Goal: Information Seeking & Learning: Learn about a topic

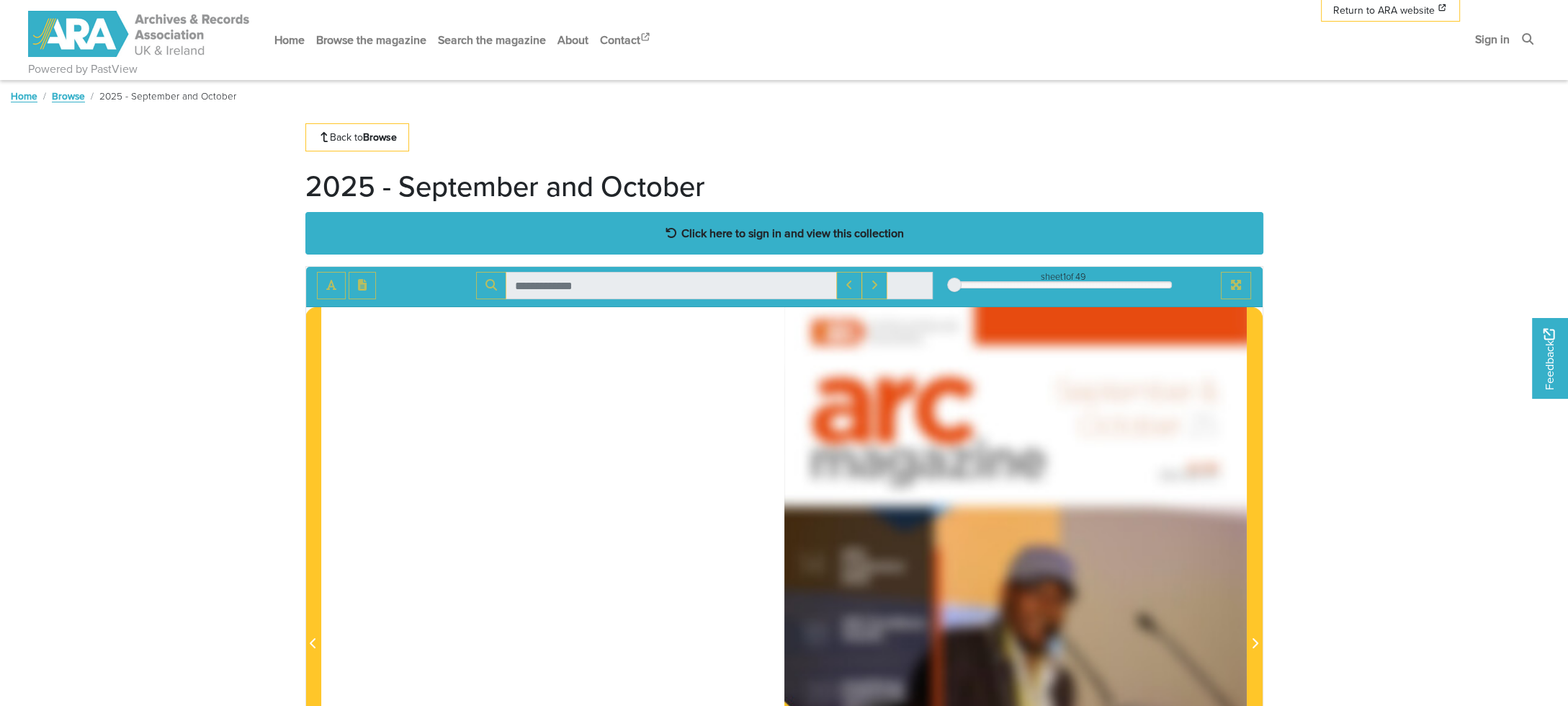
click at [754, 229] on strong "Click here to sign in and view this collection" at bounding box center [793, 233] width 222 height 16
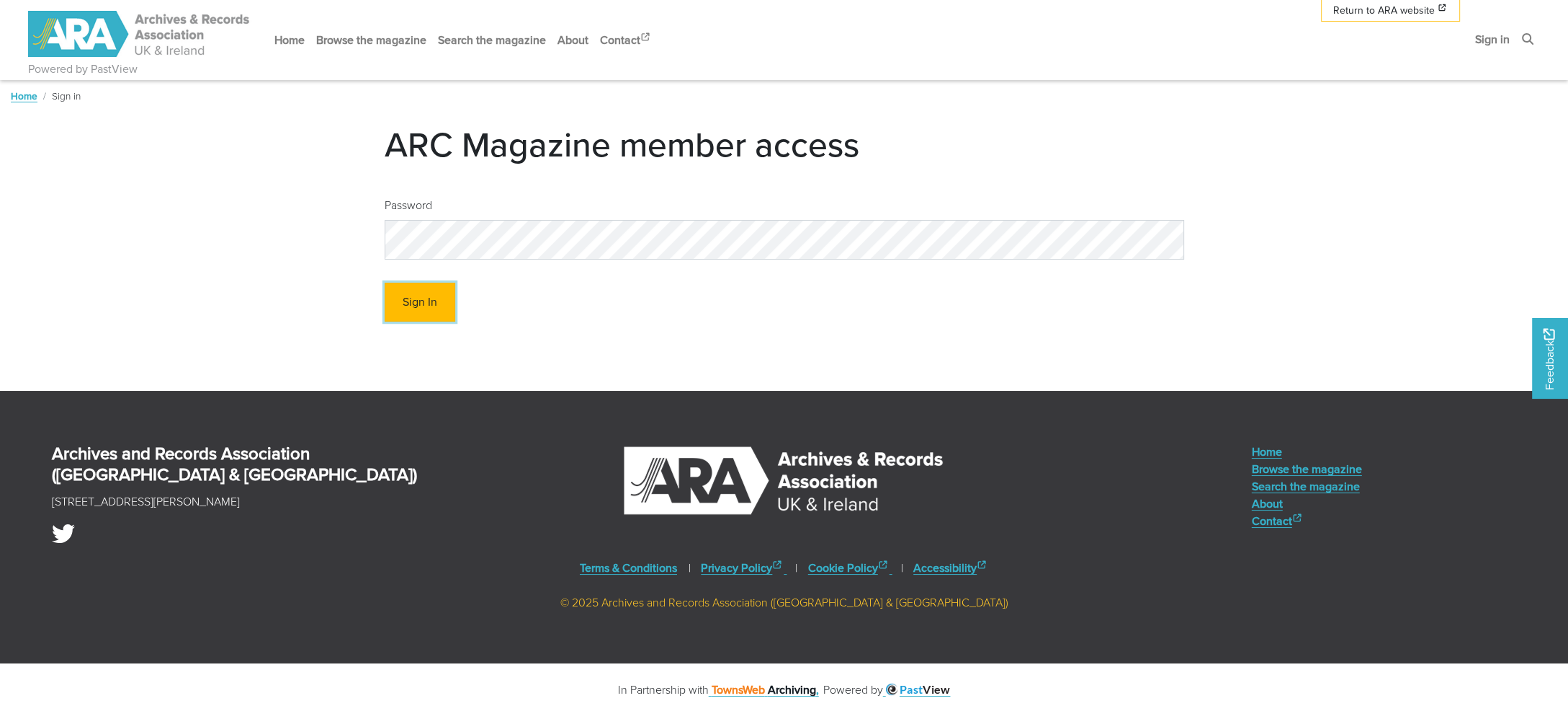
click at [424, 299] on button "Sign In" at bounding box center [420, 303] width 70 height 40
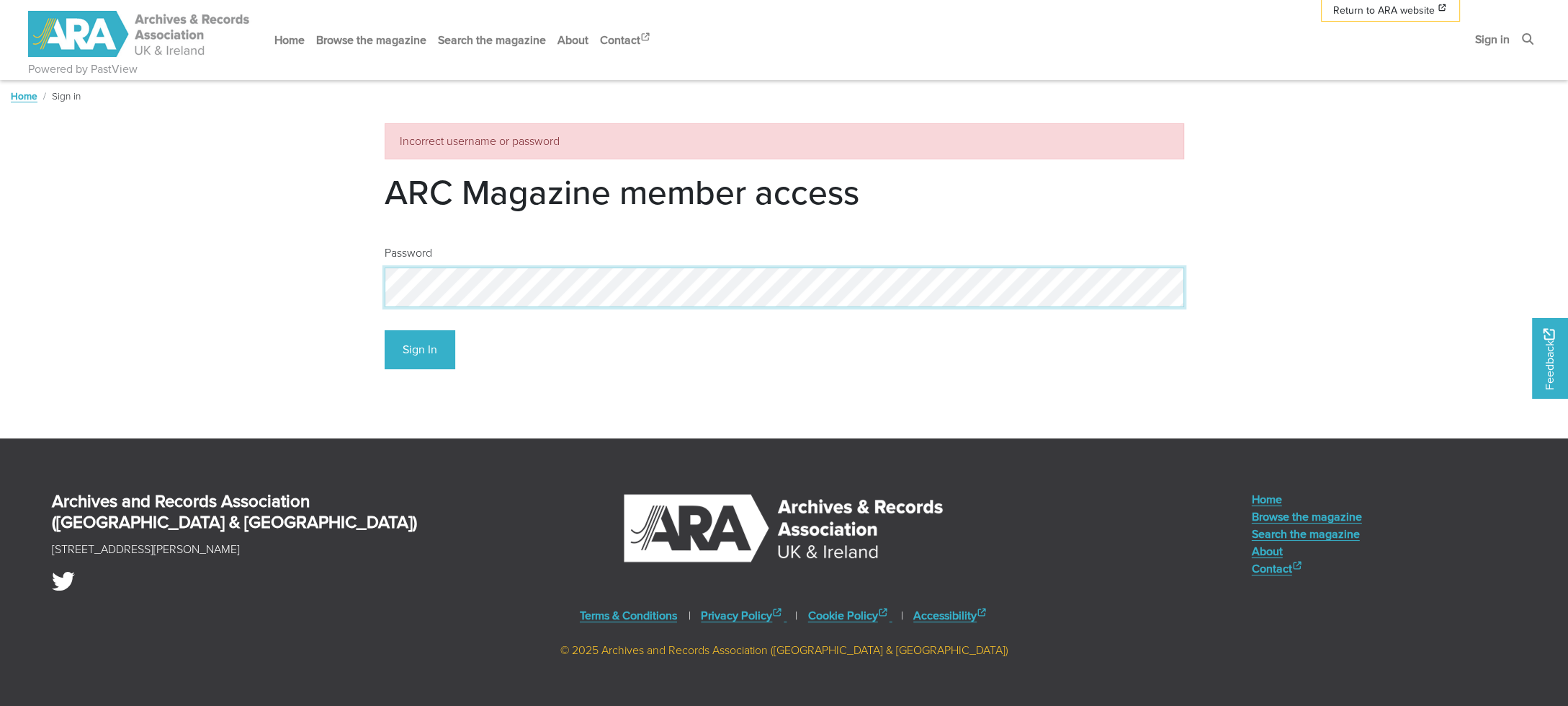
click at [376, 288] on div "Password Sign In" at bounding box center [784, 307] width 822 height 148
click at [402, 357] on button "Sign In" at bounding box center [420, 350] width 70 height 40
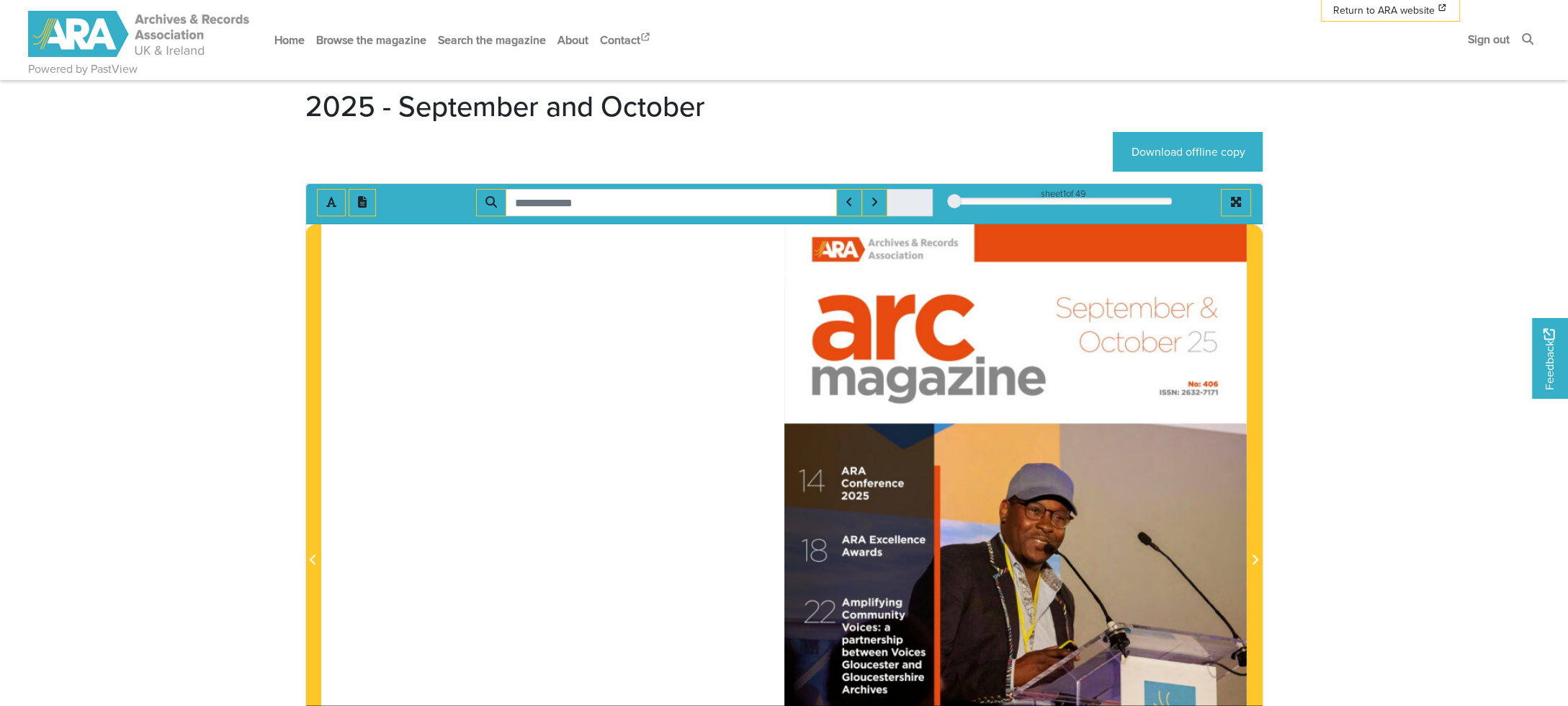
scroll to position [216, 0]
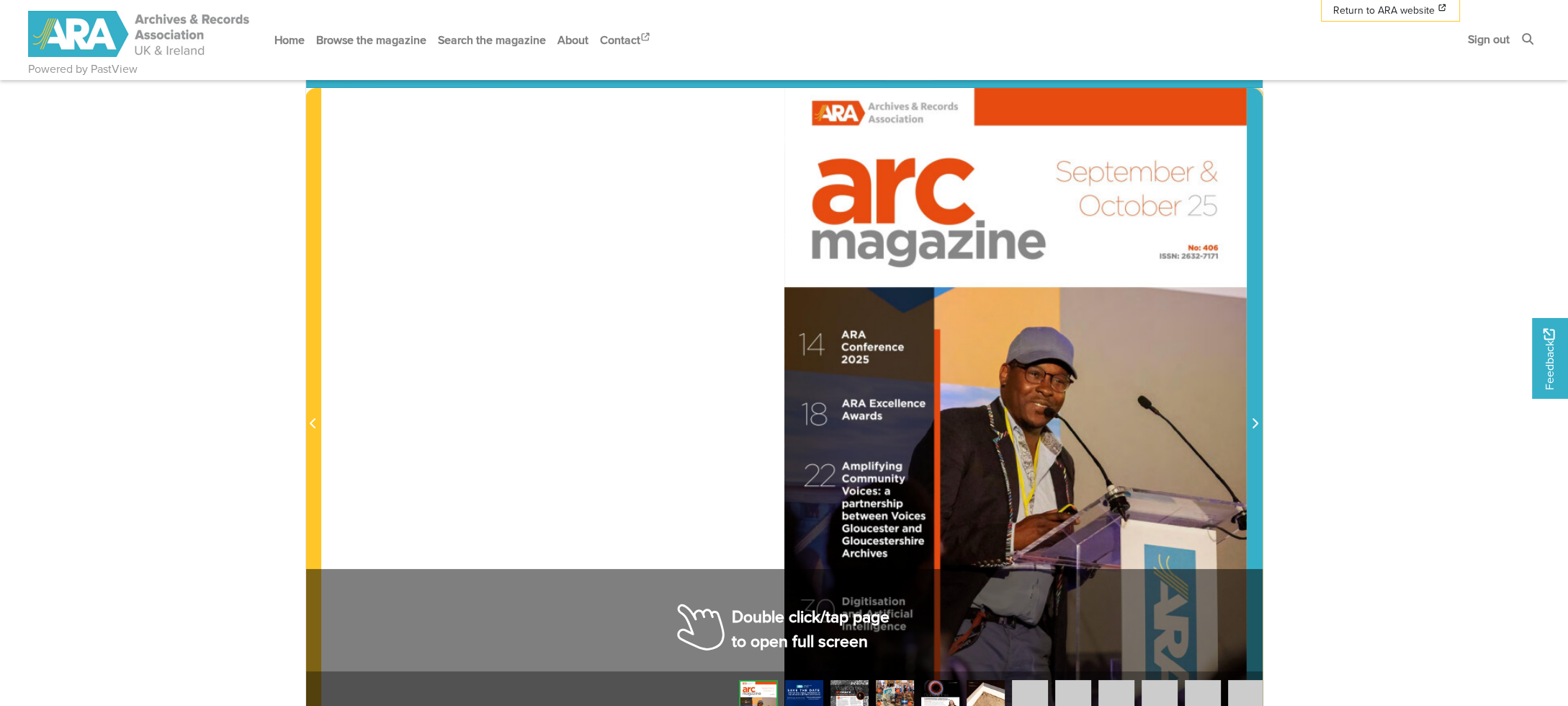
click at [1256, 424] on icon "Next Page" at bounding box center [1254, 423] width 7 height 11
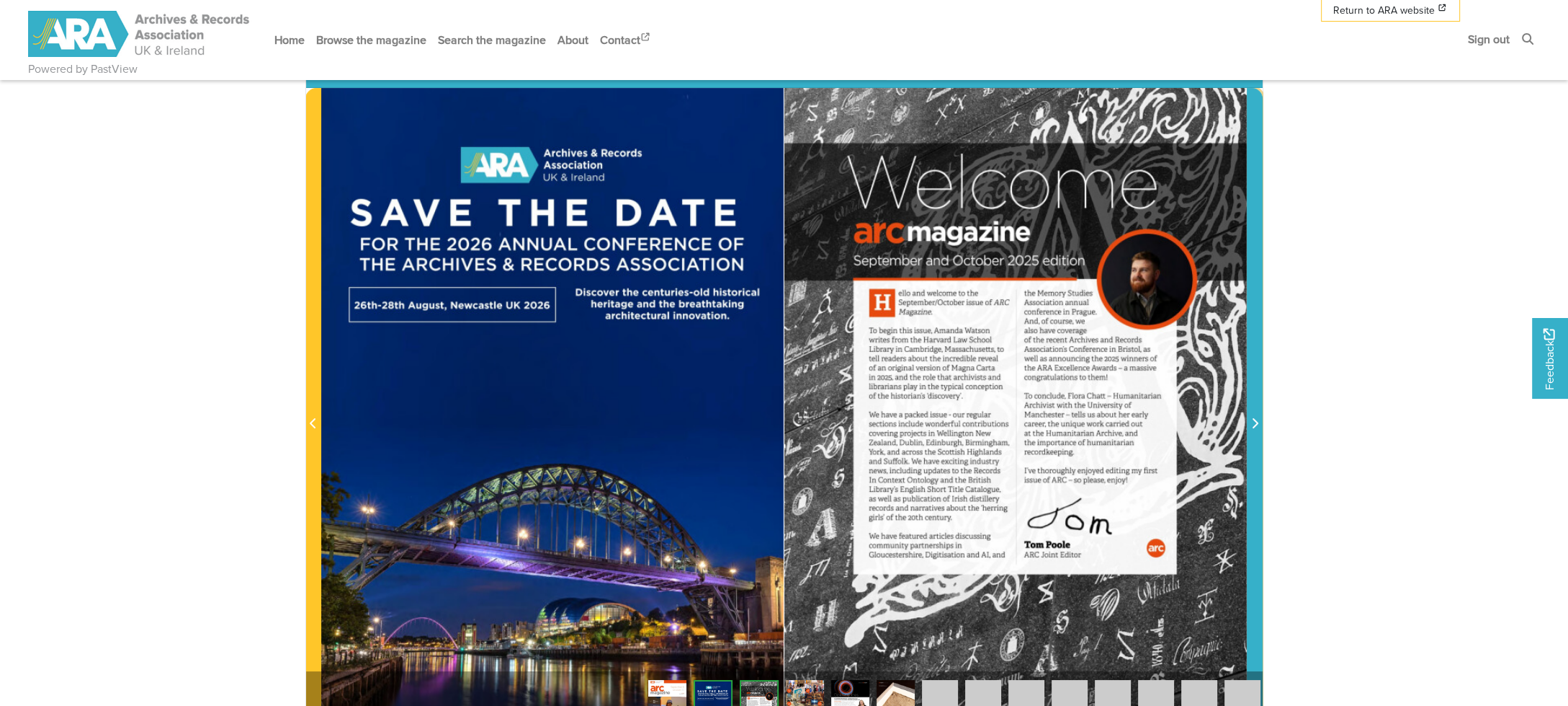
click at [1256, 424] on icon "Next Page" at bounding box center [1254, 423] width 7 height 11
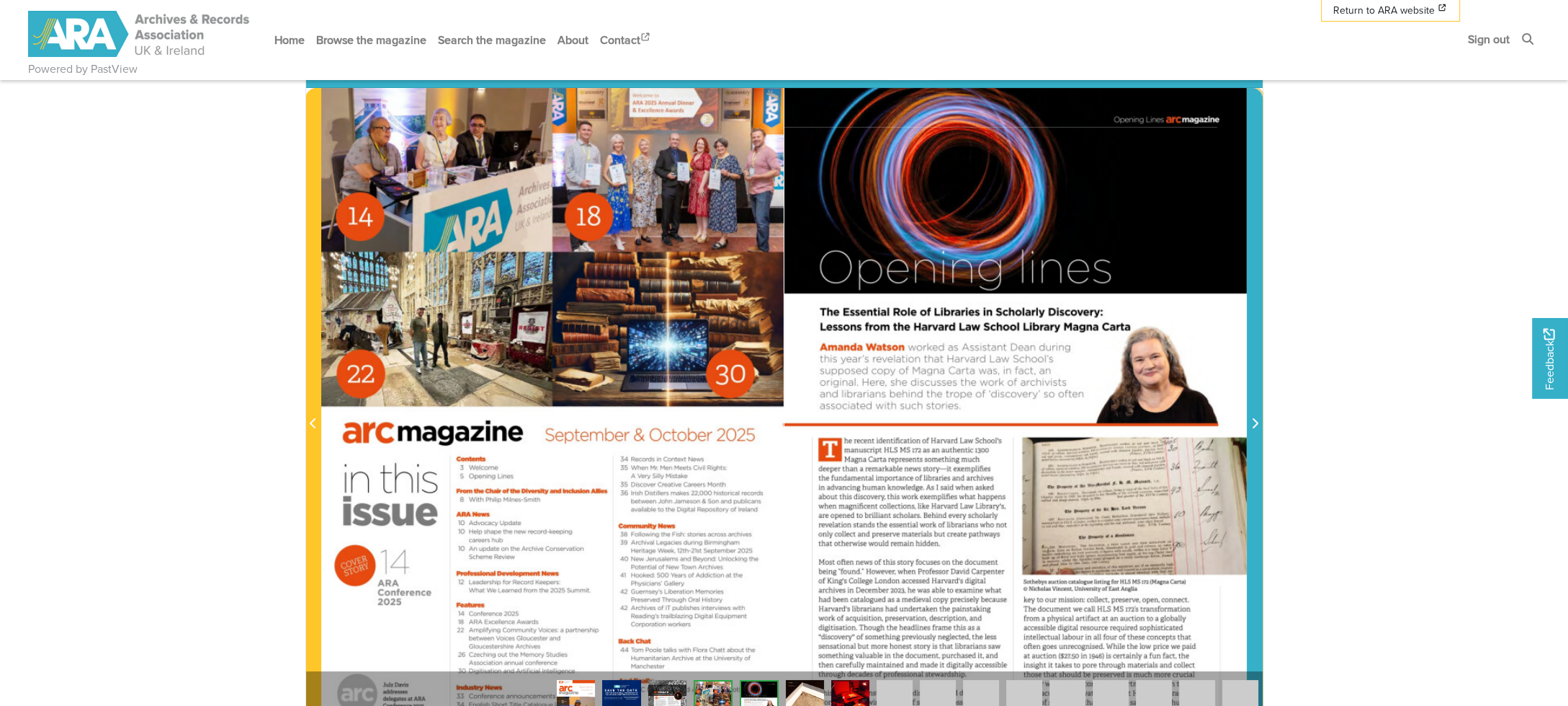
click at [1256, 424] on icon "Next Page" at bounding box center [1255, 423] width 6 height 10
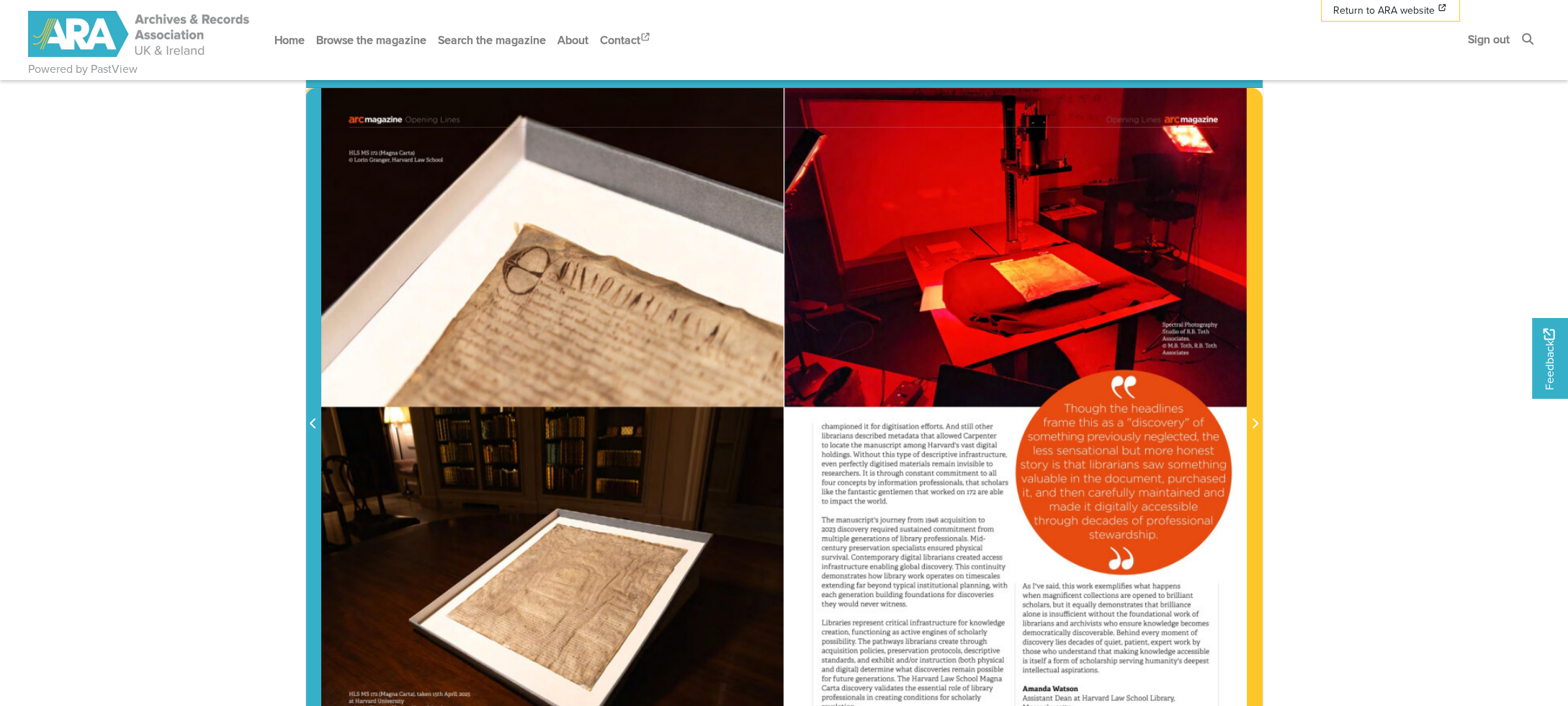
drag, startPoint x: 315, startPoint y: 427, endPoint x: 331, endPoint y: 416, distance: 19.4
click at [316, 425] on icon "Previous Page" at bounding box center [313, 423] width 7 height 11
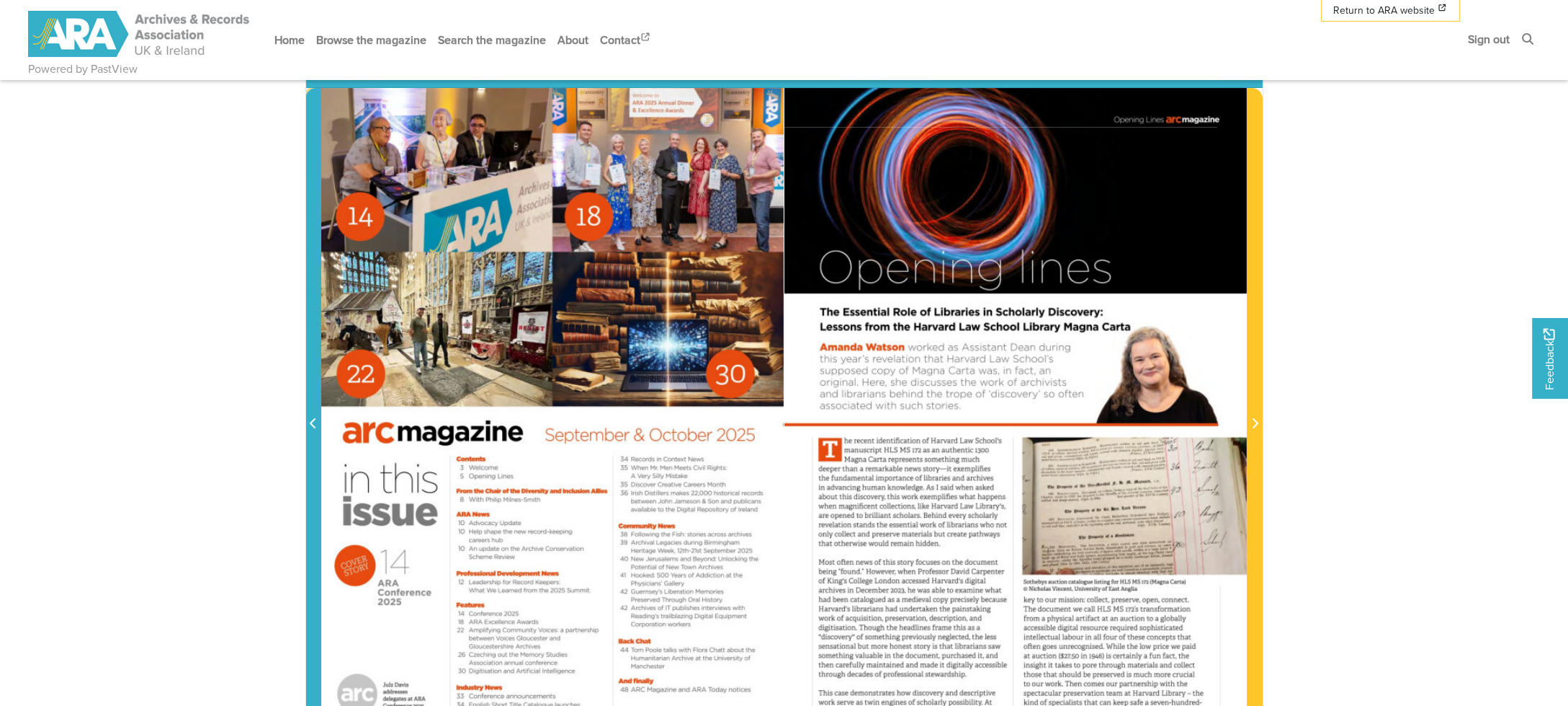
scroll to position [288, 0]
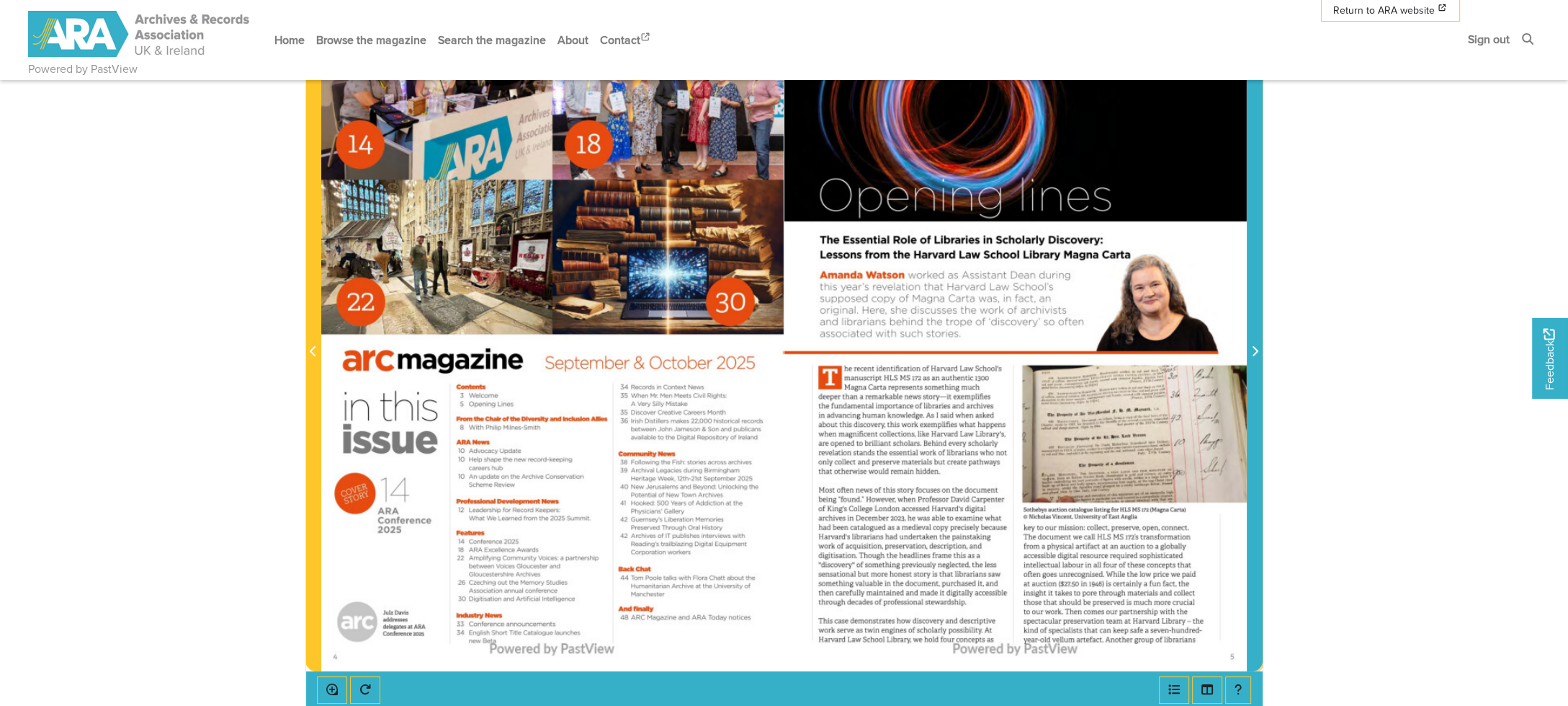
click at [1254, 351] on icon "Next Page" at bounding box center [1254, 351] width 7 height 11
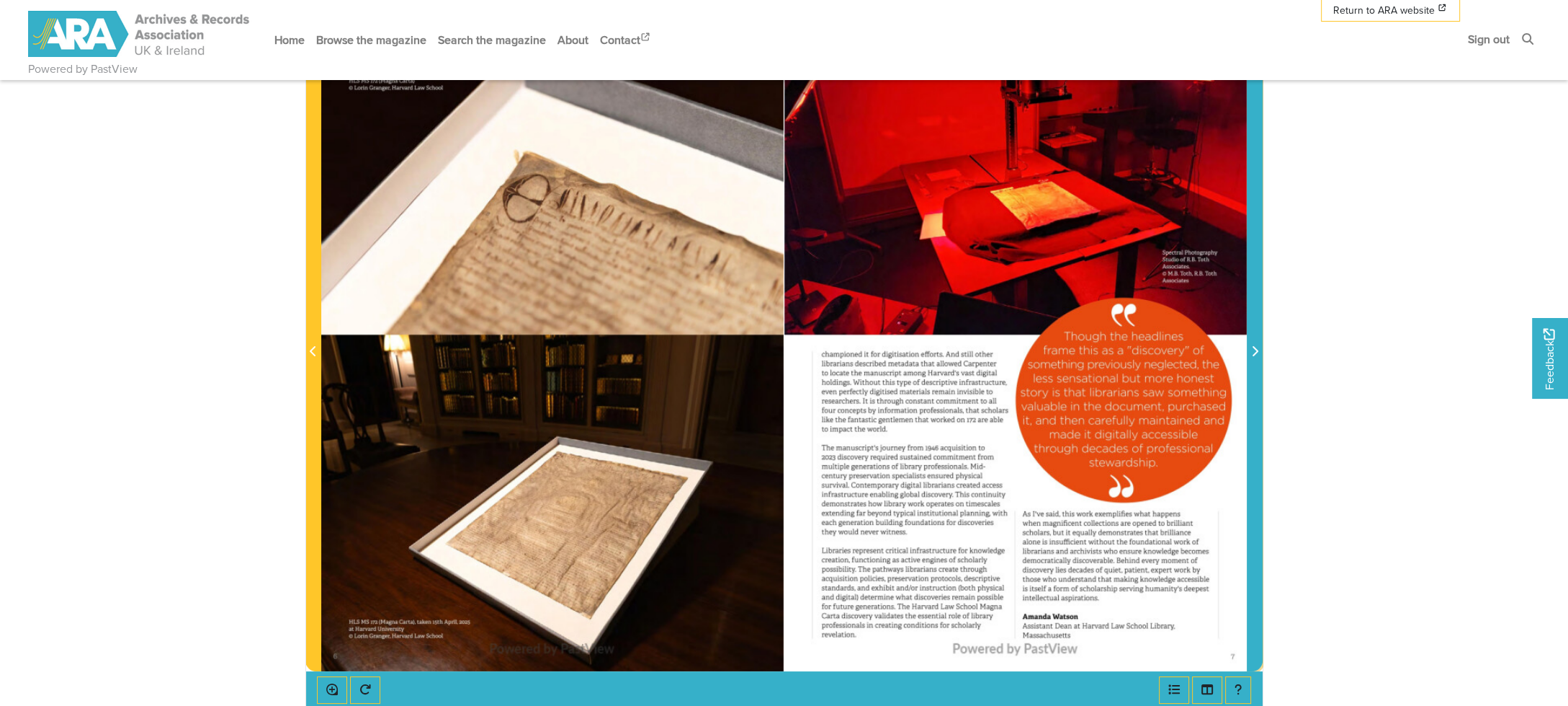
click at [1254, 351] on icon "Next Page" at bounding box center [1254, 351] width 7 height 11
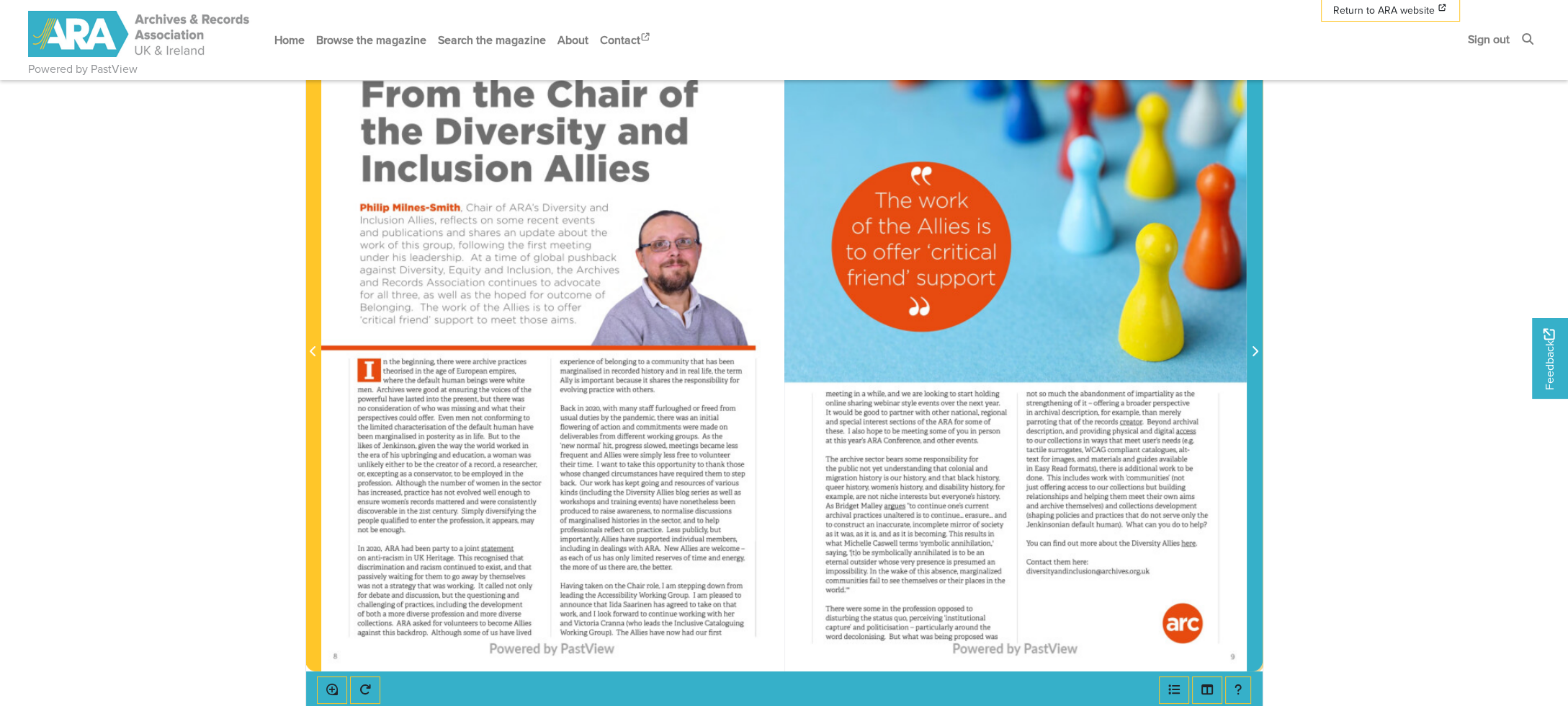
click at [1254, 351] on icon "Next Page" at bounding box center [1254, 351] width 7 height 11
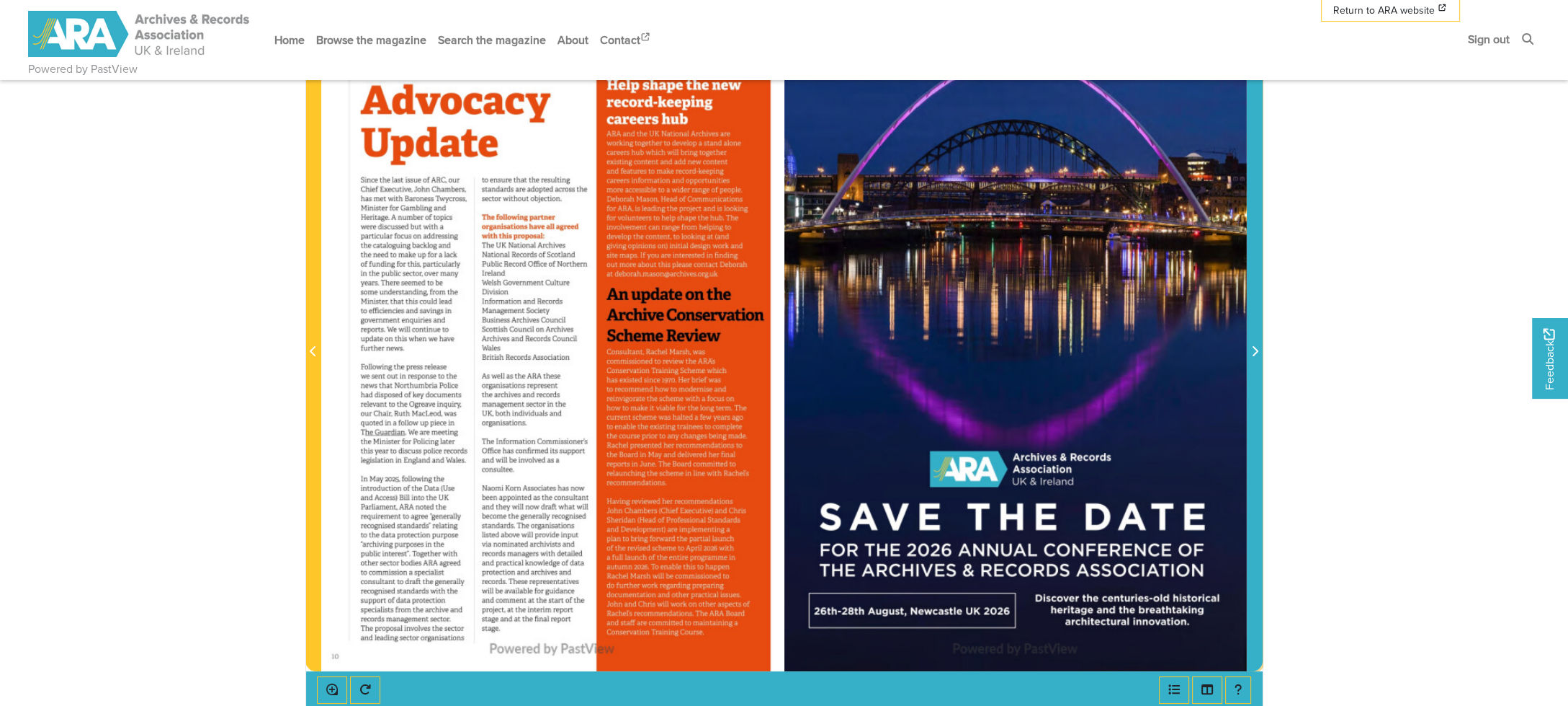
click at [1256, 355] on icon "Next Page" at bounding box center [1254, 351] width 7 height 11
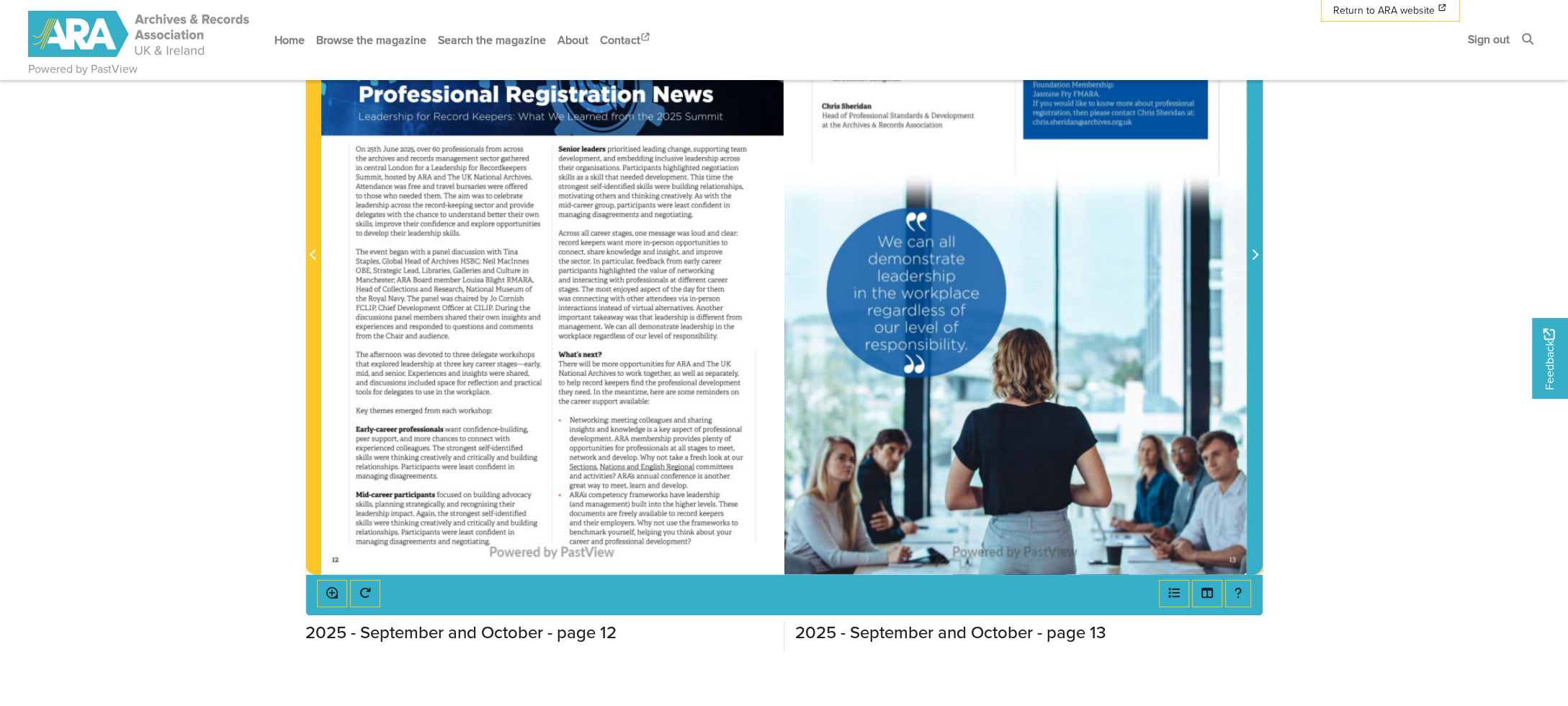
scroll to position [360, 0]
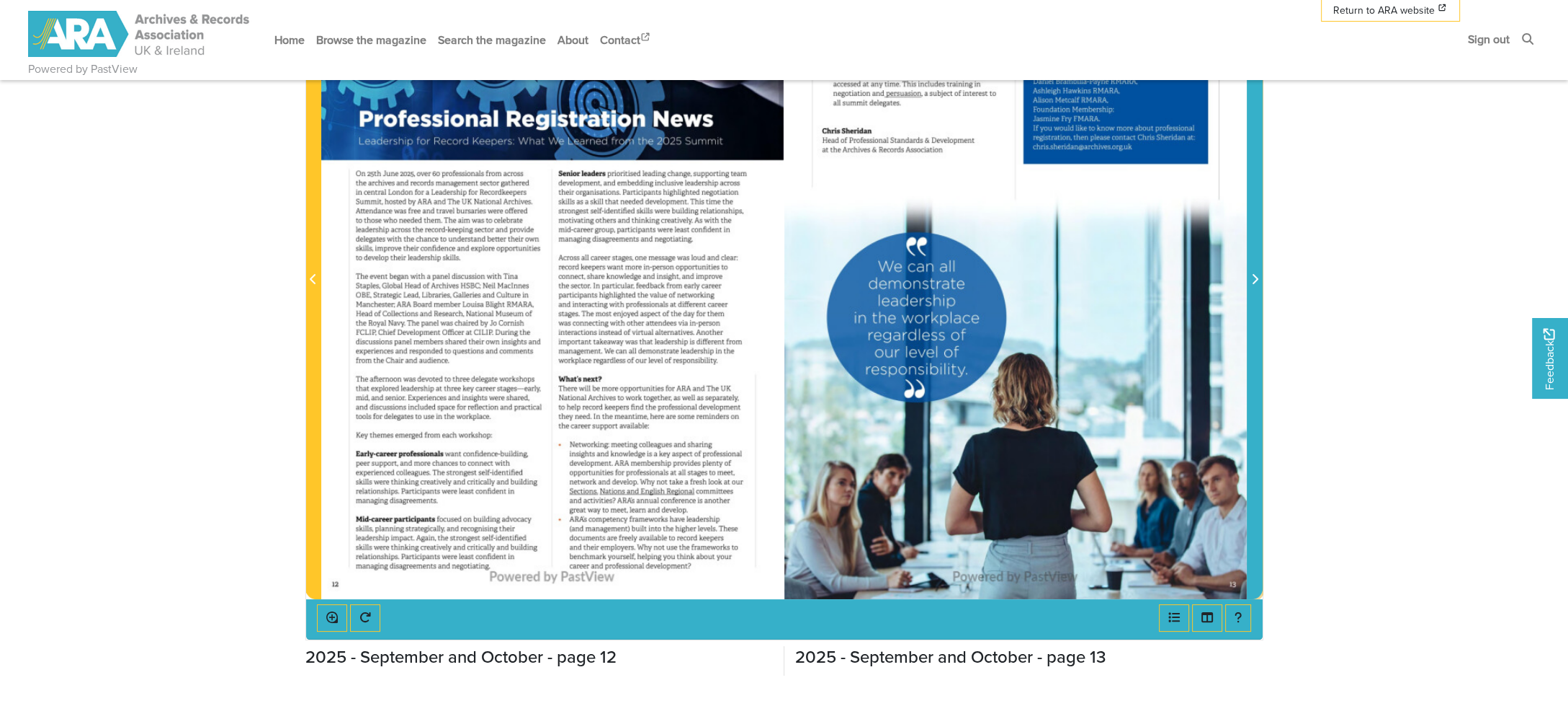
click at [1256, 279] on icon "Next Page" at bounding box center [1255, 279] width 6 height 10
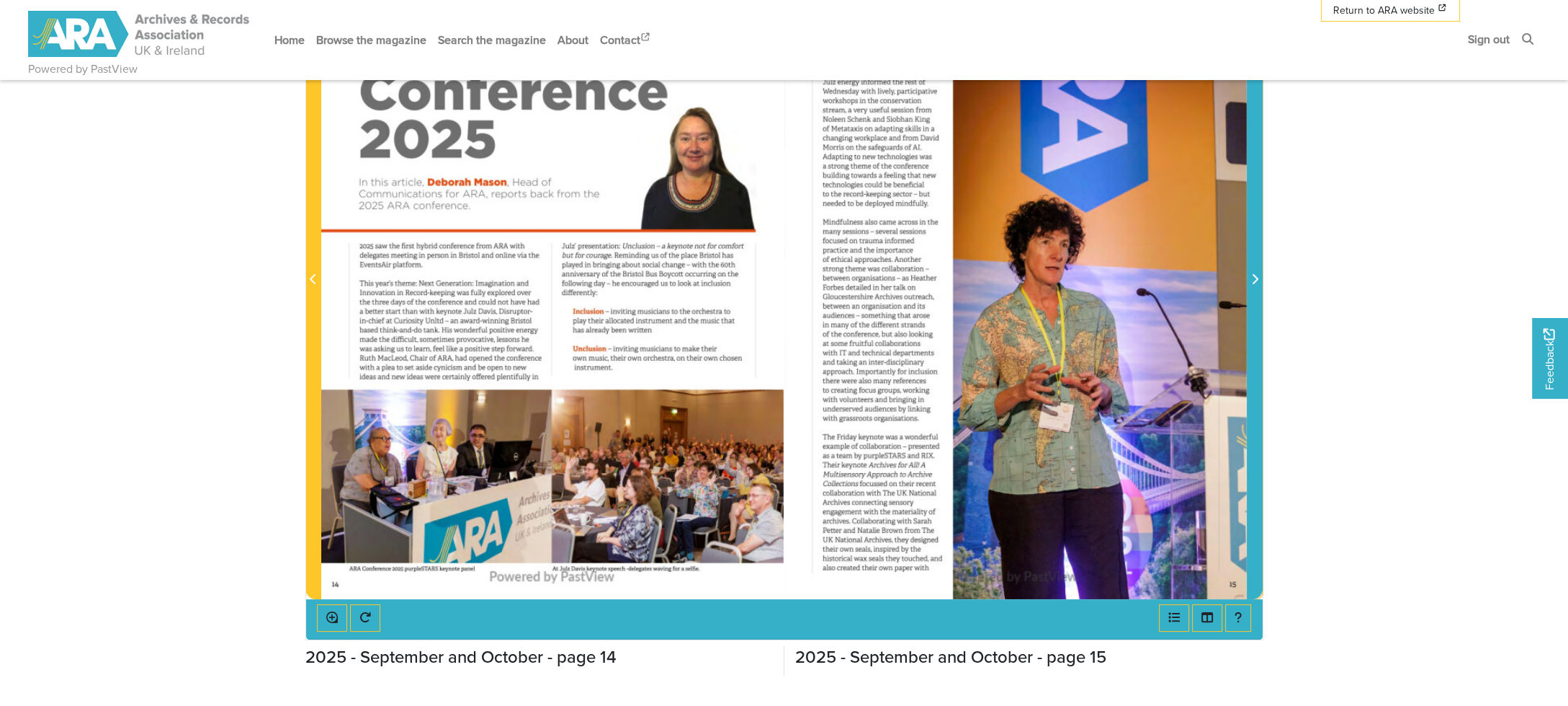
click at [1252, 292] on span "Next Page" at bounding box center [1255, 271] width 14 height 654
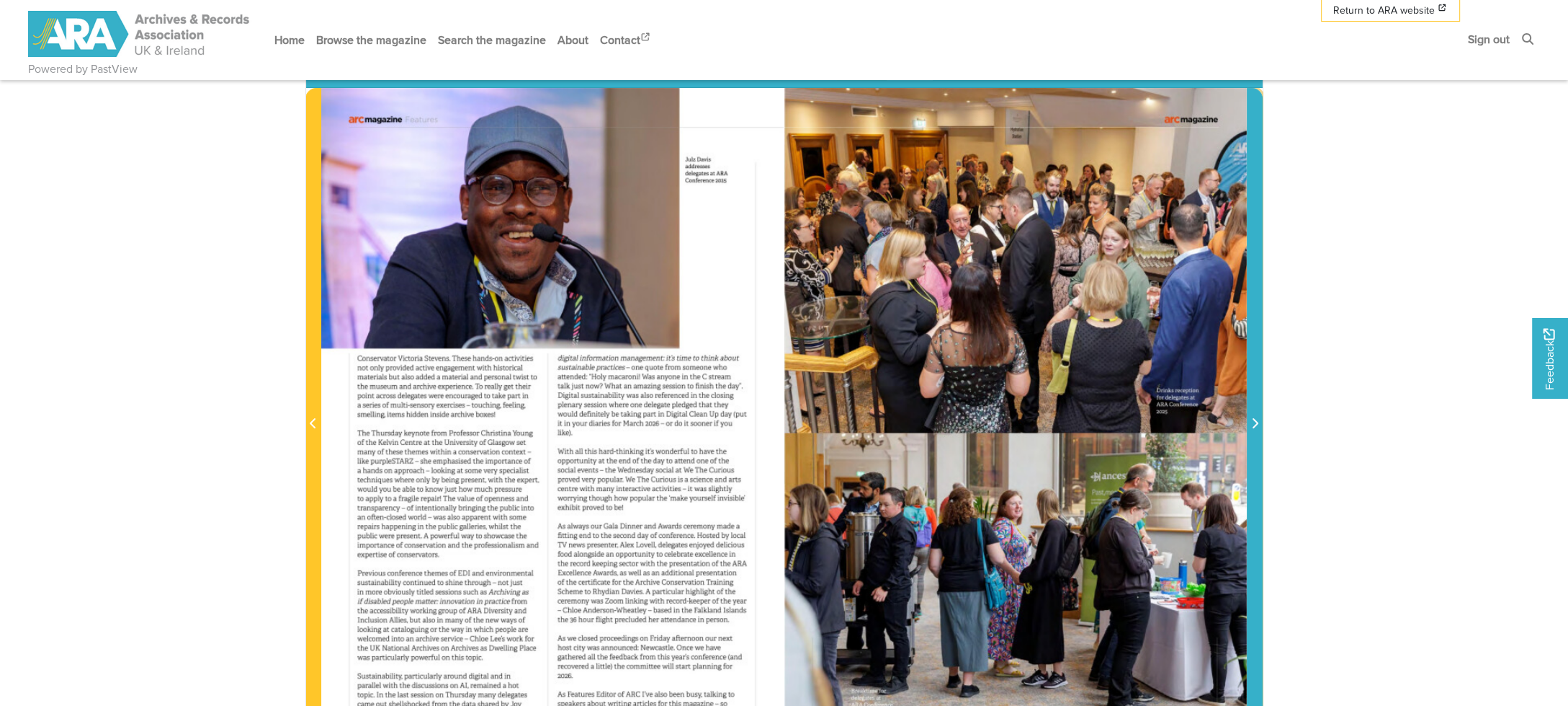
scroll to position [288, 0]
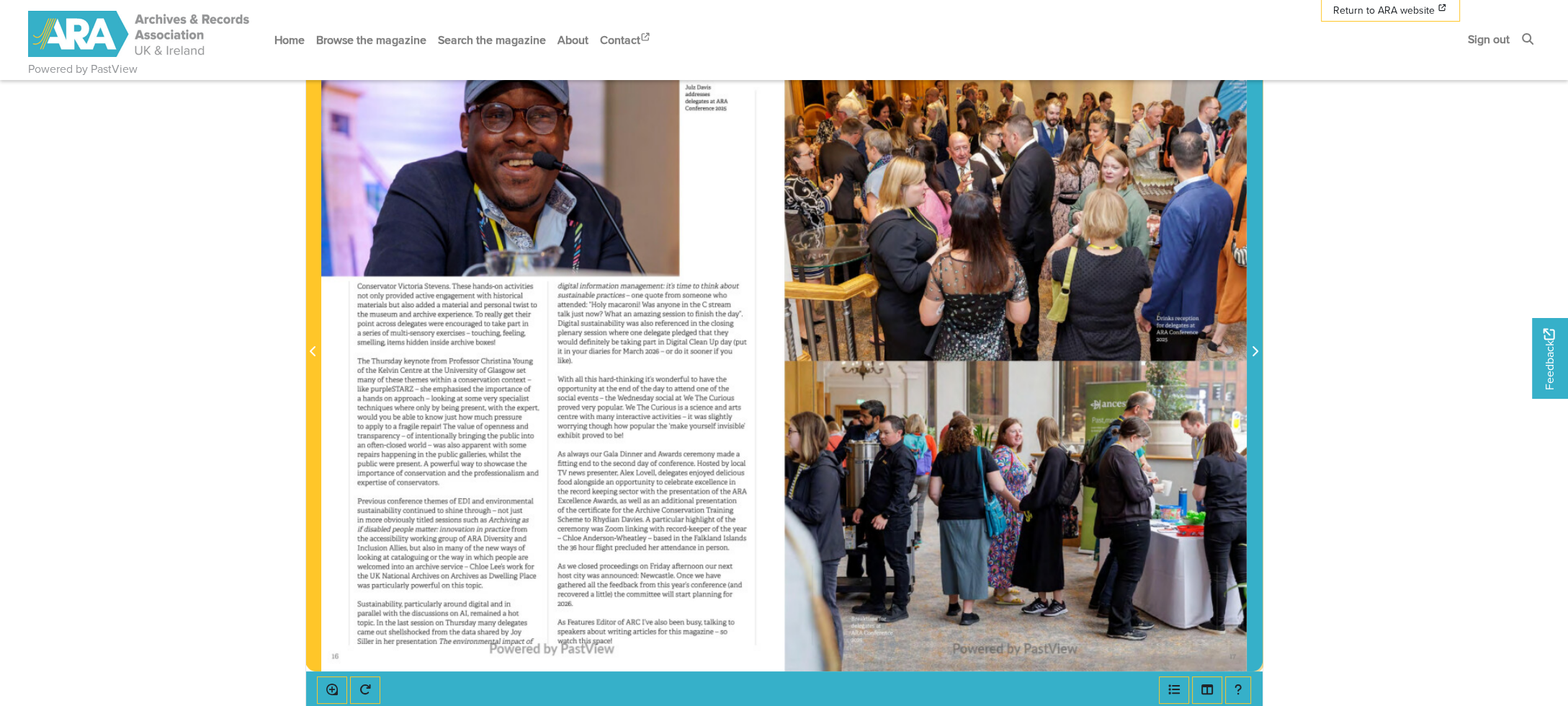
click at [1256, 353] on icon "Next Page" at bounding box center [1255, 351] width 6 height 10
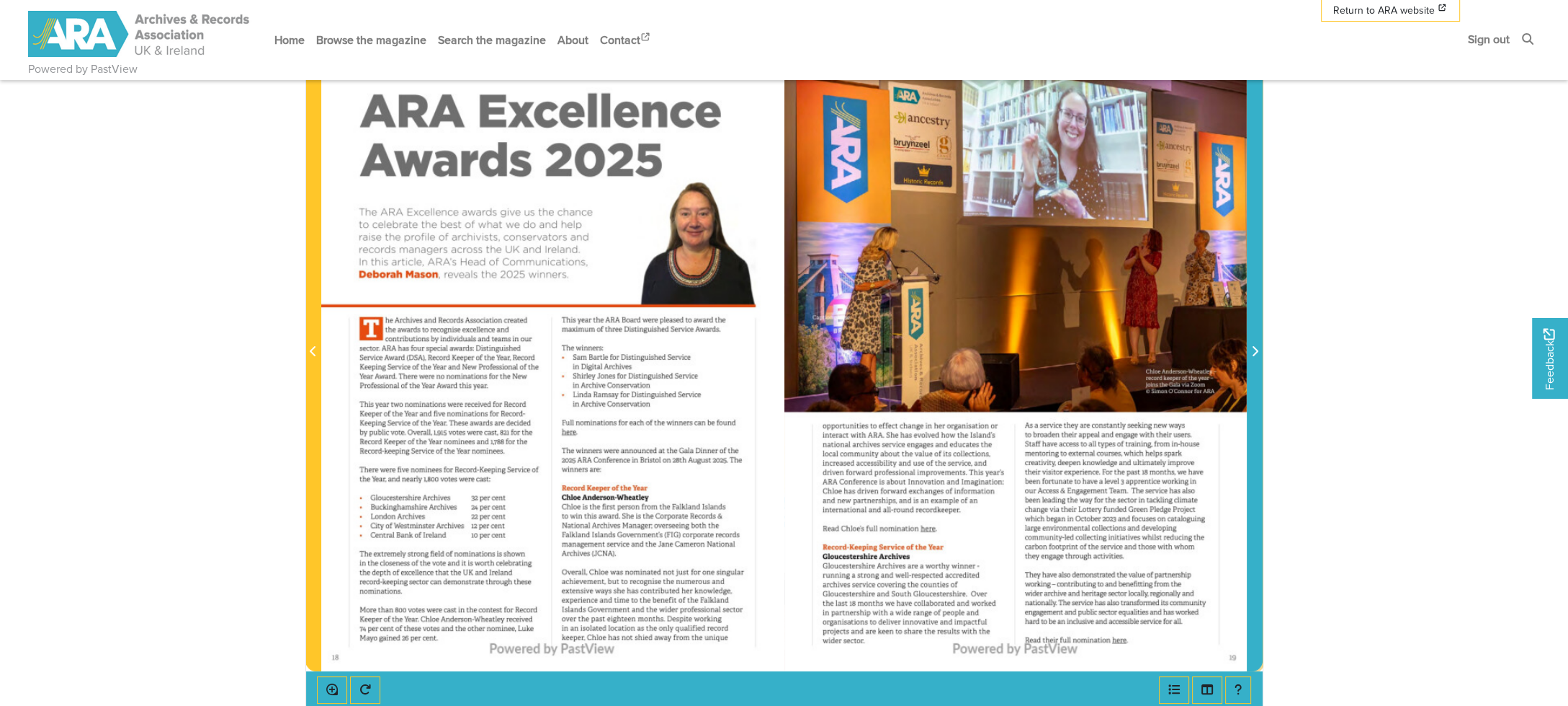
click at [1256, 353] on icon "Next Page" at bounding box center [1255, 351] width 6 height 10
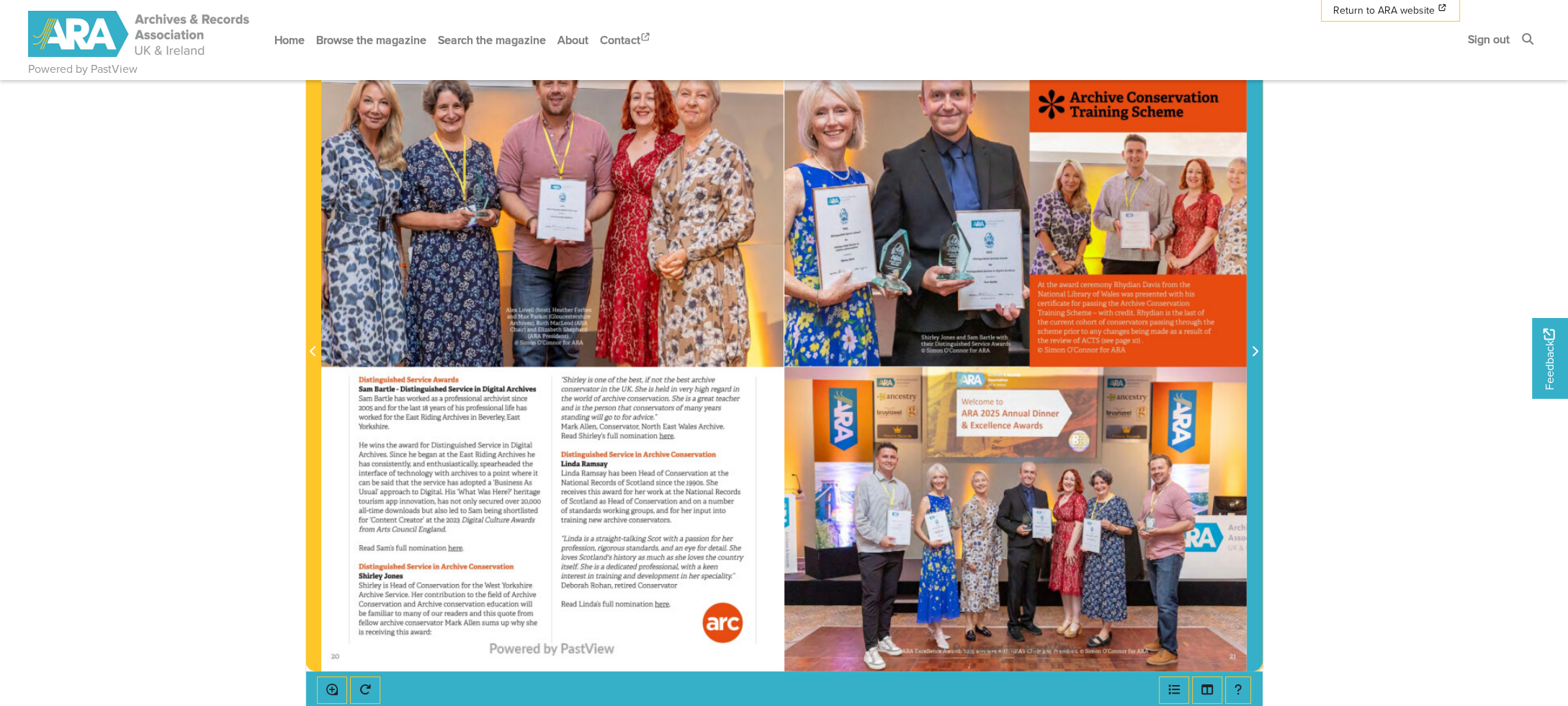
click at [1254, 353] on icon "Next Page" at bounding box center [1254, 351] width 7 height 11
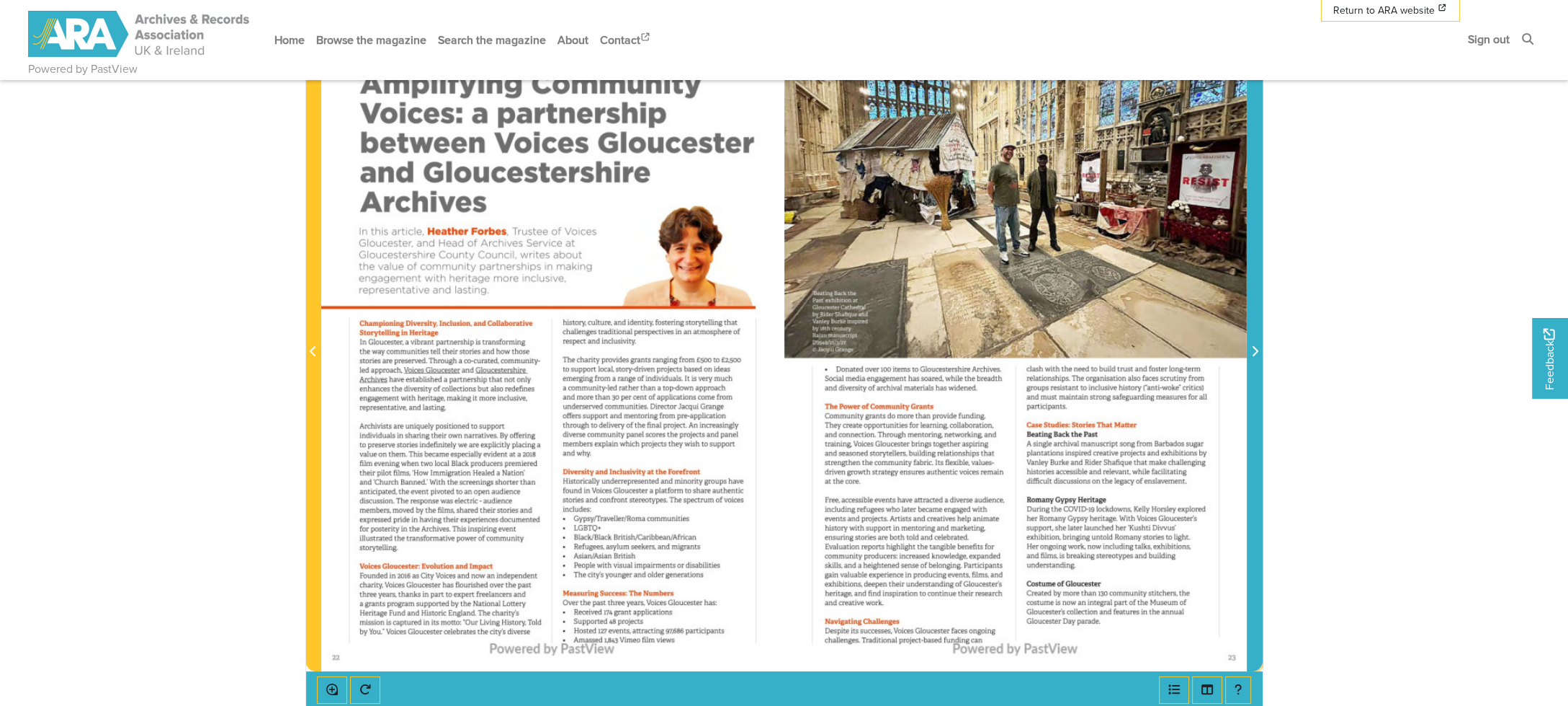
click at [1254, 353] on icon "Next Page" at bounding box center [1254, 351] width 7 height 11
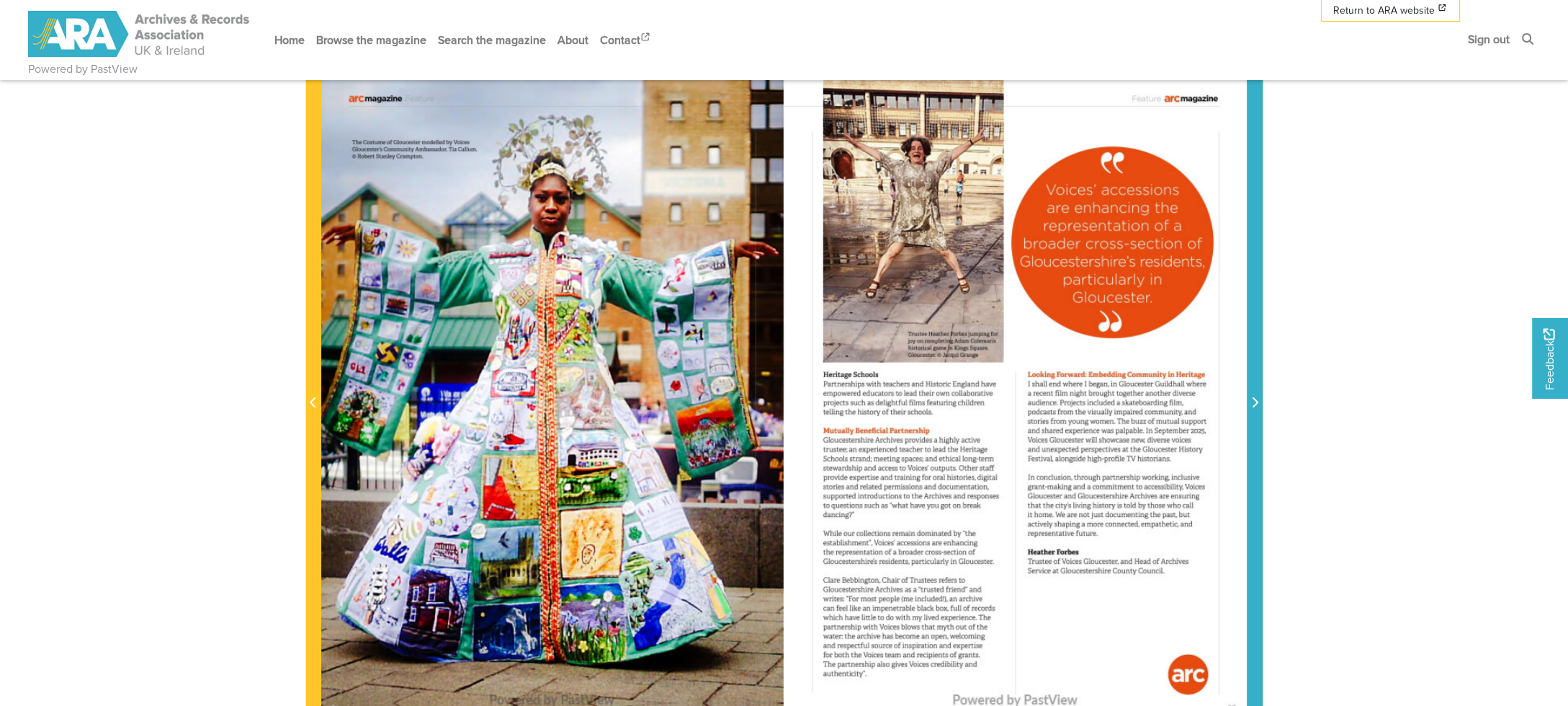
scroll to position [216, 0]
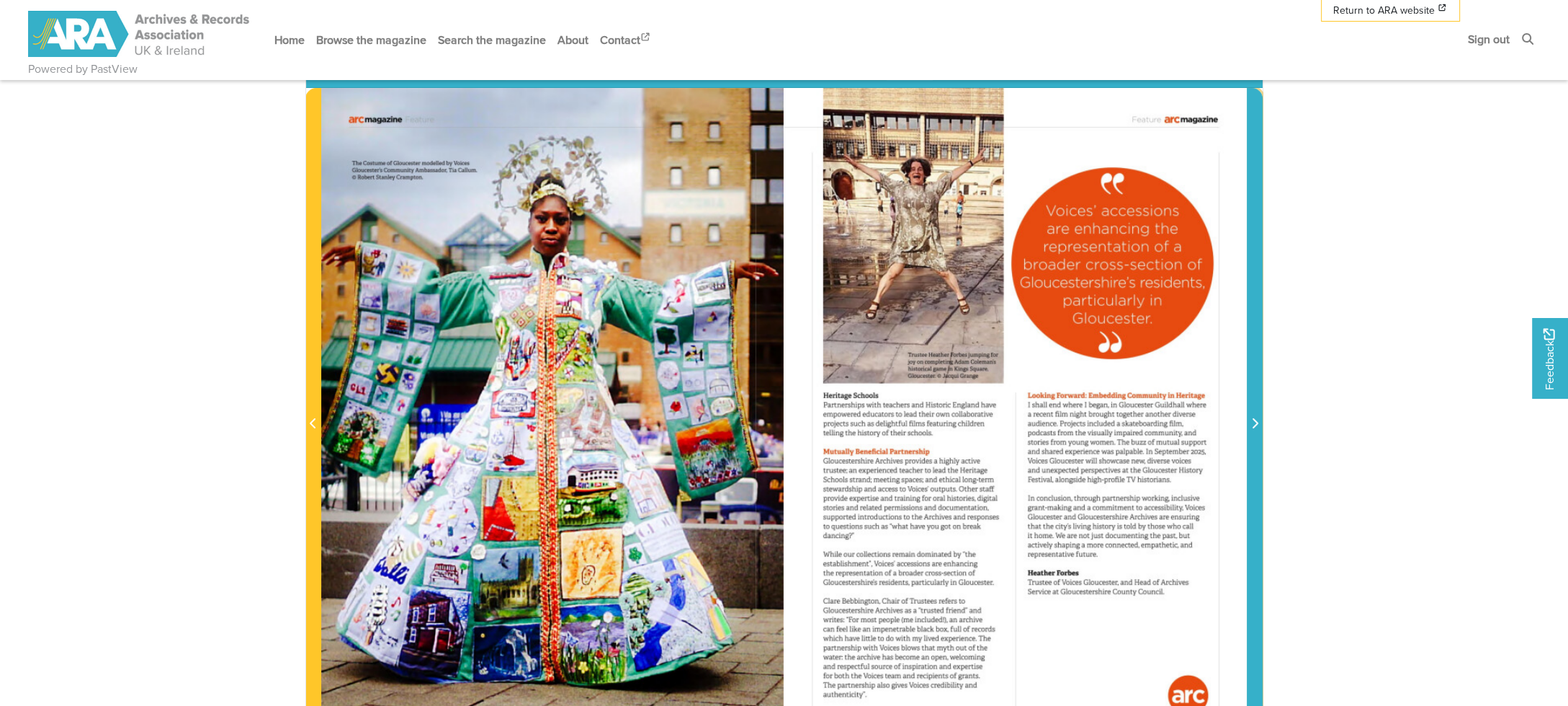
click at [1251, 423] on icon "Next Page" at bounding box center [1254, 423] width 7 height 11
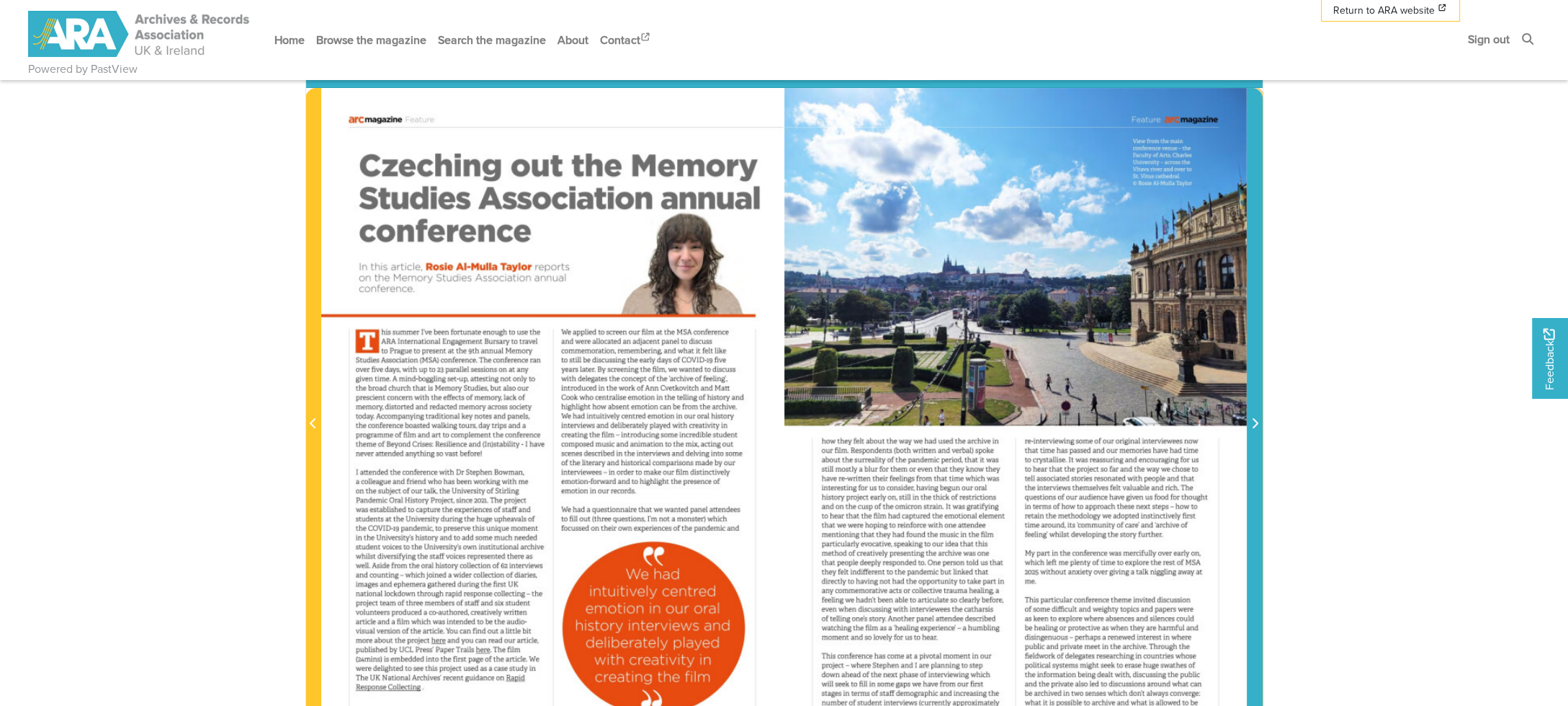
click at [1250, 420] on span "Next Page" at bounding box center [1255, 424] width 14 height 18
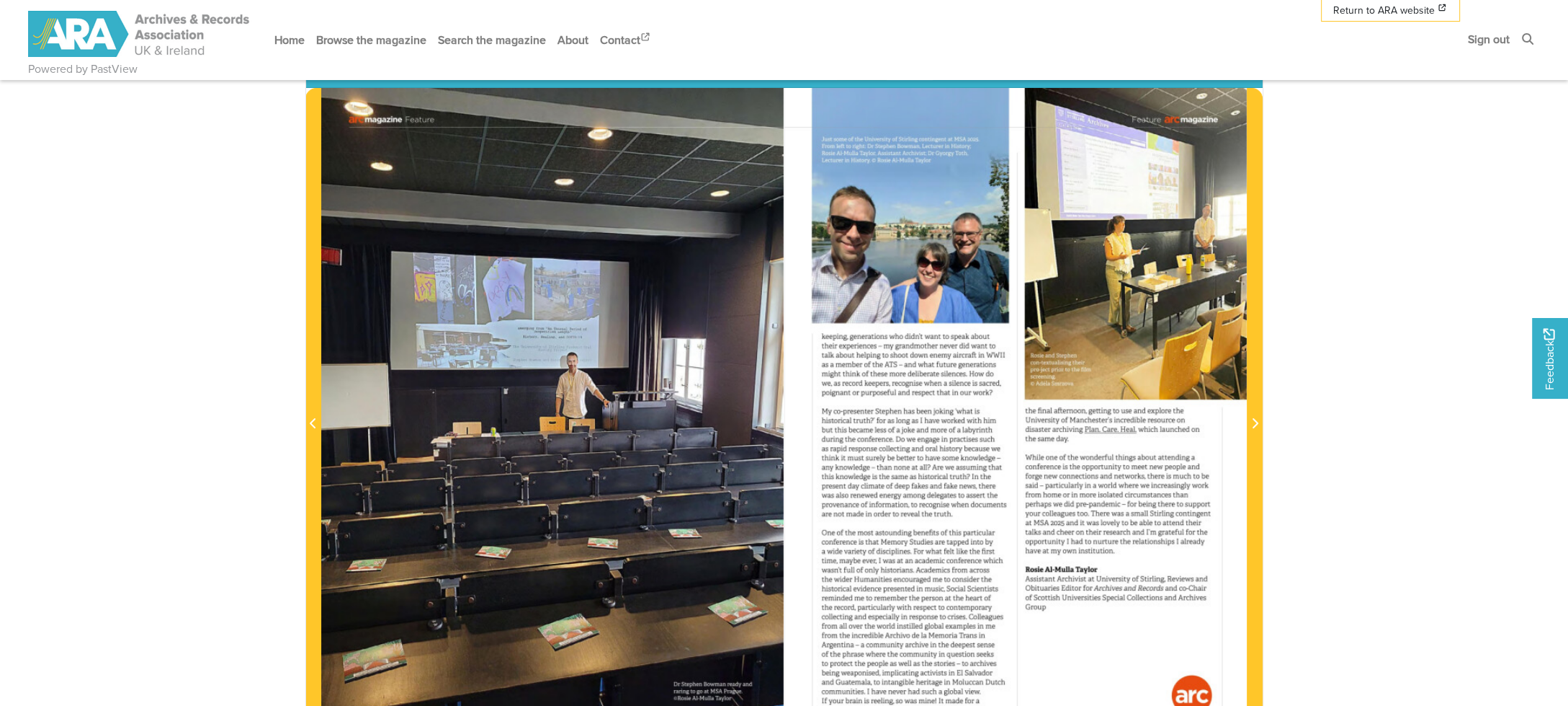
click at [1246, 424] on div at bounding box center [1016, 415] width 462 height 656
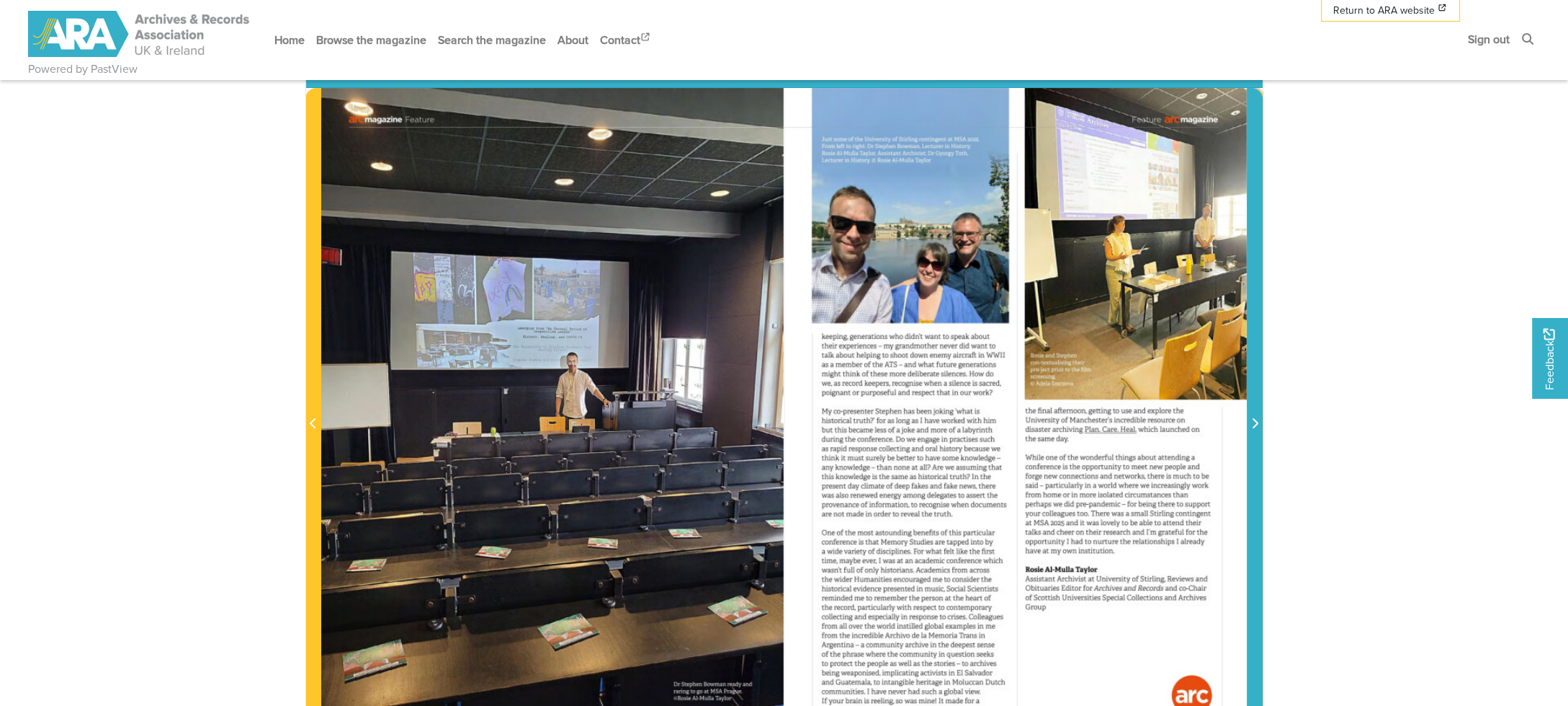
click at [1254, 421] on icon "Next Page" at bounding box center [1254, 423] width 7 height 11
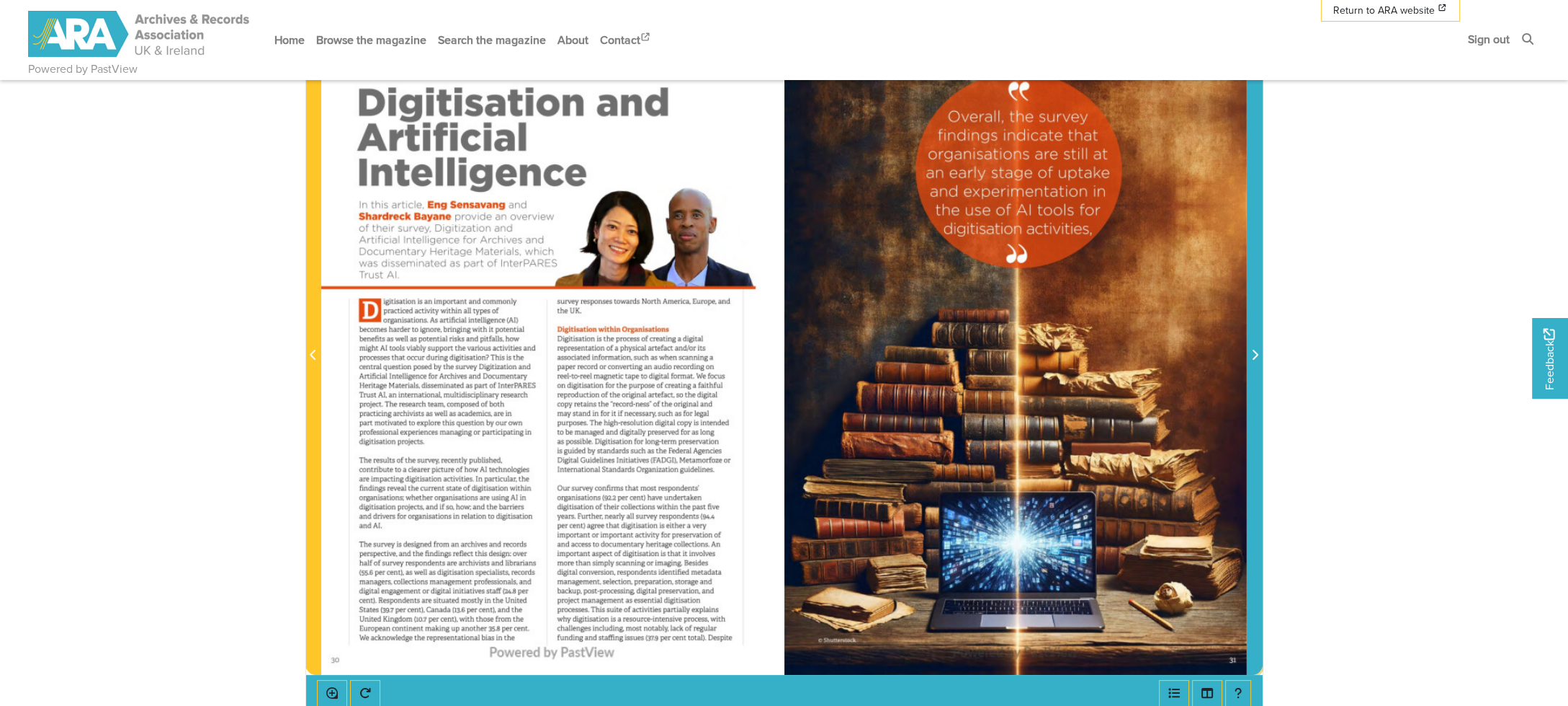
scroll to position [360, 0]
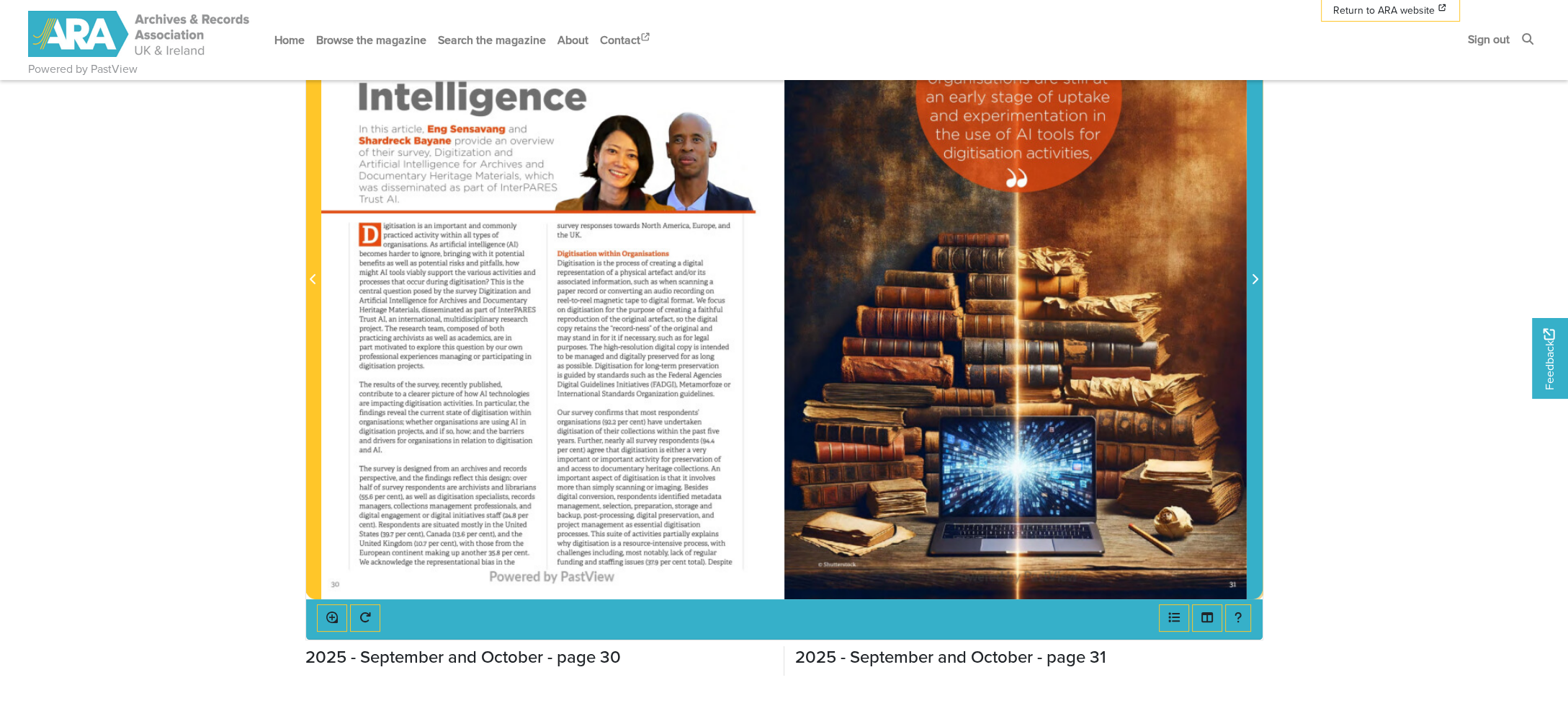
click at [1255, 279] on icon "Next Page" at bounding box center [1254, 279] width 7 height 11
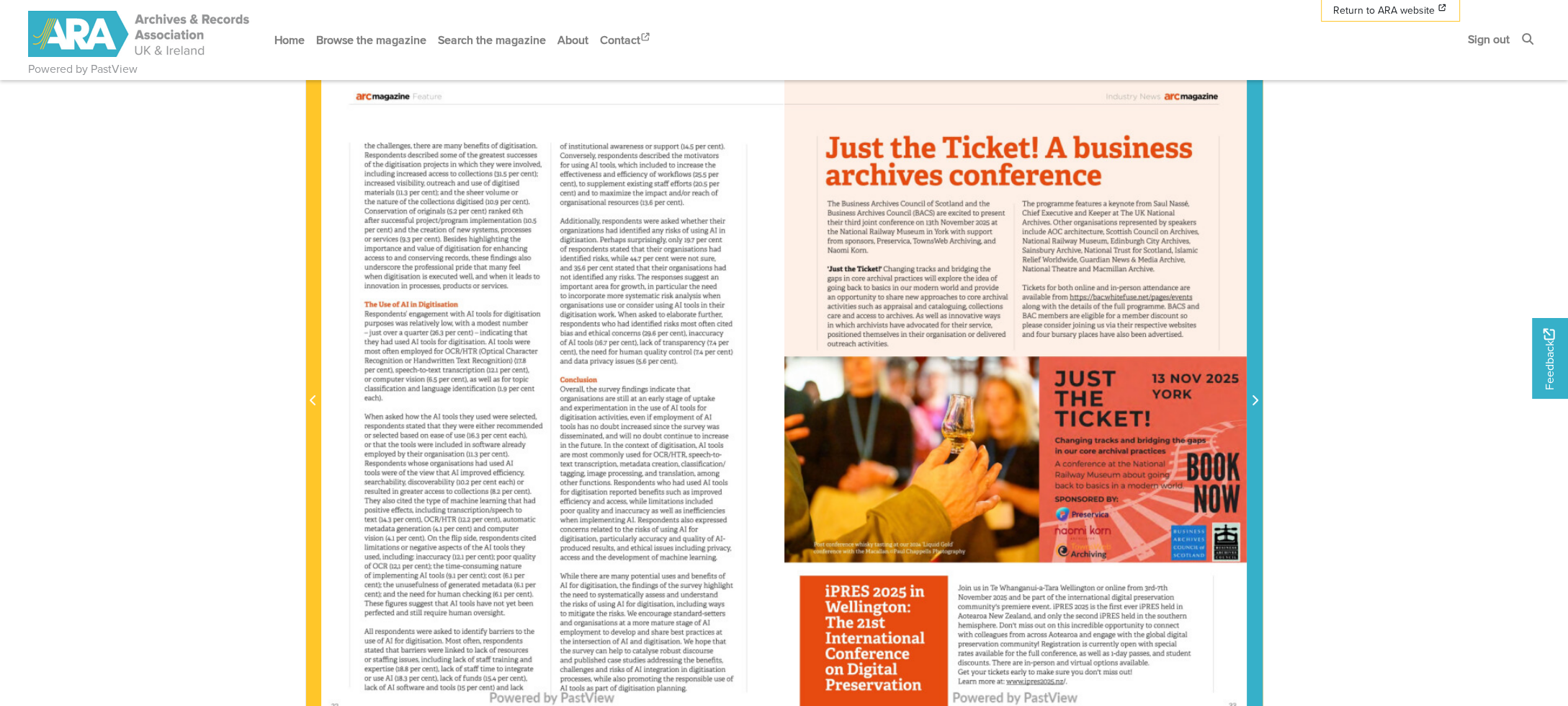
scroll to position [216, 0]
